Goal: Transaction & Acquisition: Obtain resource

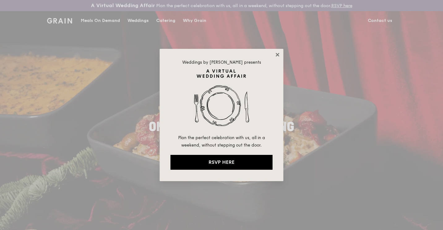
click at [277, 55] on icon at bounding box center [277, 54] width 3 height 3
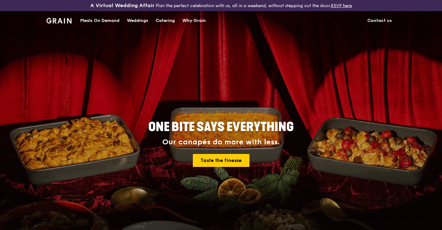
click at [158, 20] on div "Catering" at bounding box center [165, 20] width 19 height 19
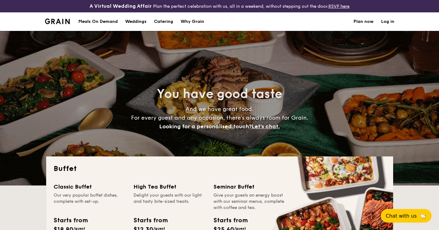
select select
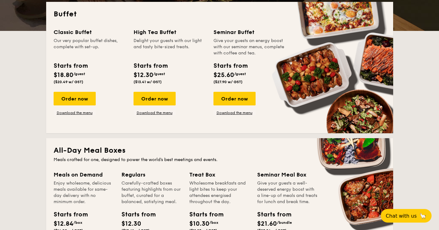
scroll to position [248, 0]
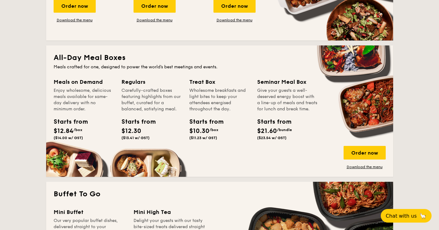
click at [202, 81] on div "Treat Box" at bounding box center [219, 82] width 60 height 9
click at [354, 165] on link "Download the menu" at bounding box center [364, 167] width 42 height 5
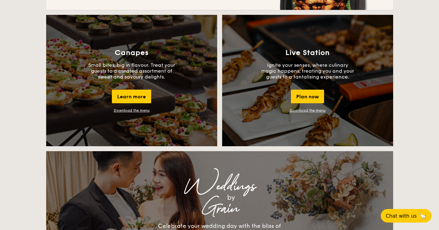
scroll to position [557, 0]
